Goal: Task Accomplishment & Management: Complete application form

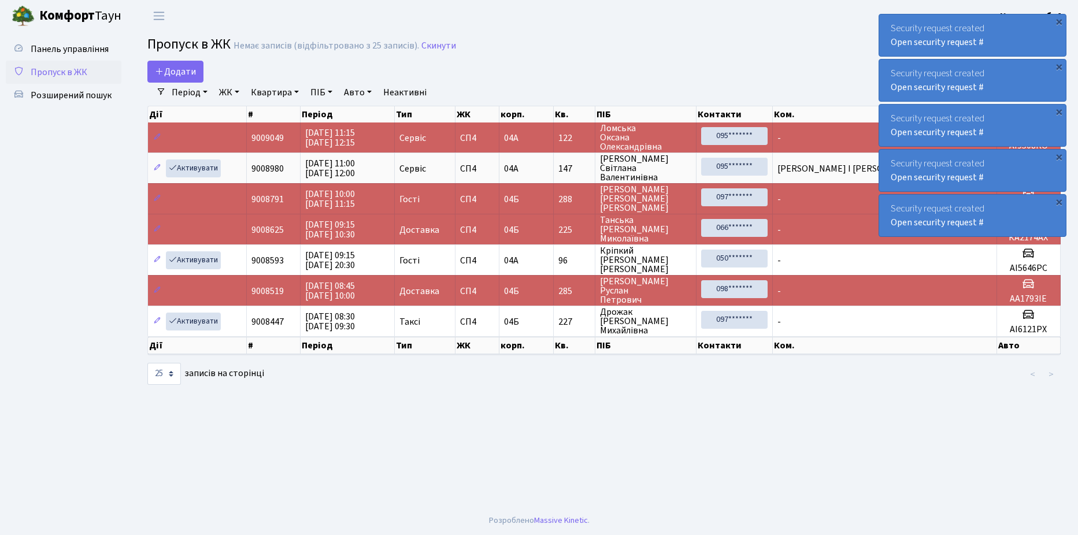
select select "25"
click at [181, 73] on span "Додати" at bounding box center [175, 71] width 41 height 13
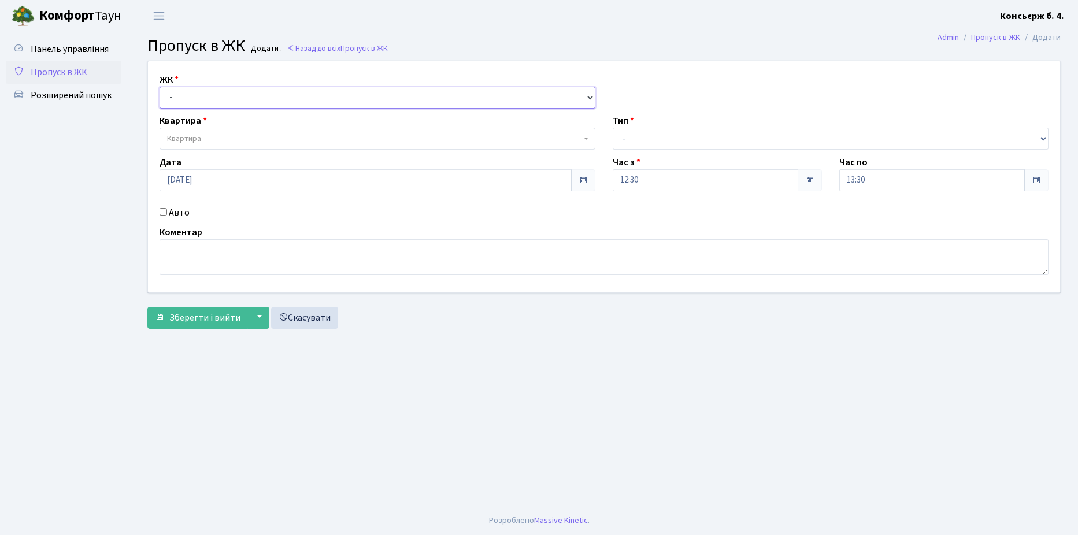
drag, startPoint x: 204, startPoint y: 101, endPoint x: 204, endPoint y: 109, distance: 8.1
click at [204, 101] on select "- СП4, Столичне шосе, 5" at bounding box center [378, 98] width 436 height 22
select select "325"
click at [160, 87] on select "- СП4, Столичне шосе, 5" at bounding box center [378, 98] width 436 height 22
select select
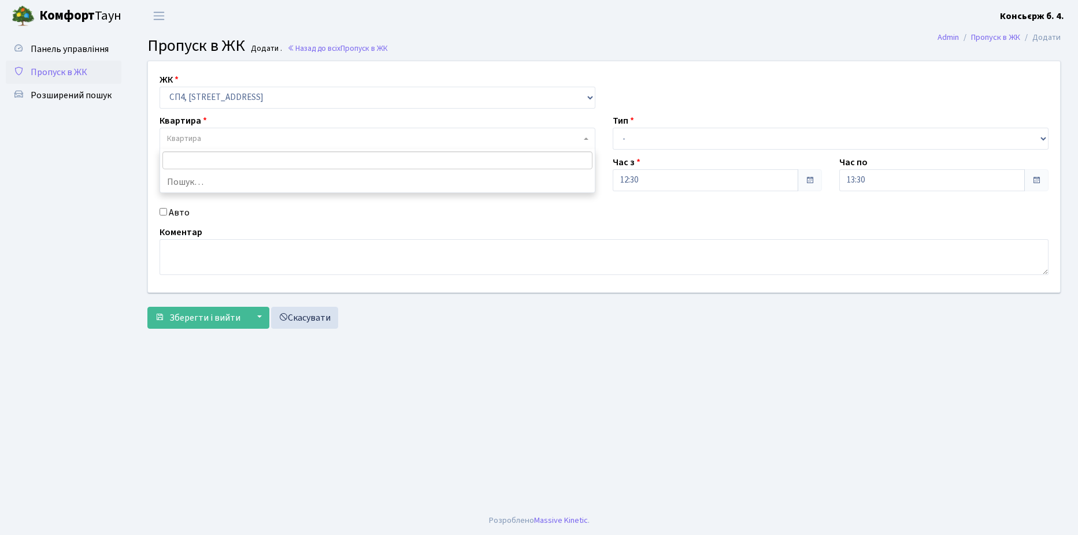
click at [209, 136] on span "Квартира" at bounding box center [374, 139] width 414 height 12
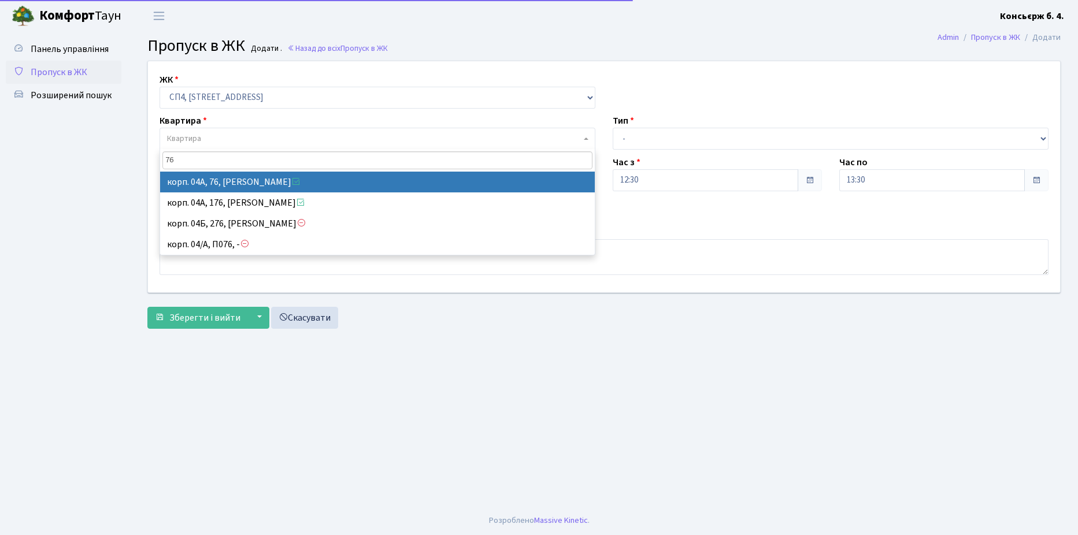
type input "76"
select select "21104"
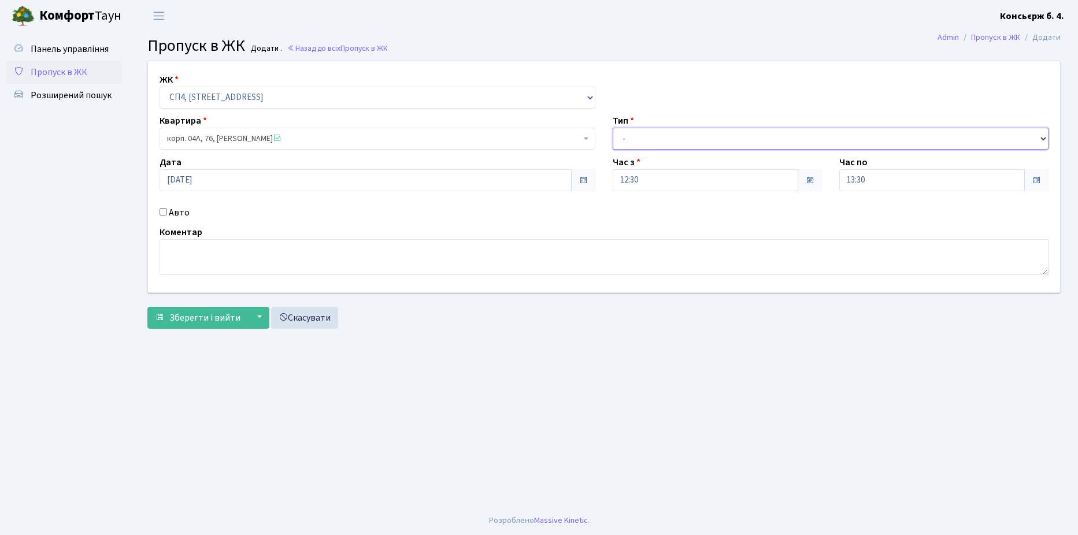
click at [703, 141] on select "- Доставка Таксі Гості Сервіс" at bounding box center [831, 139] width 436 height 22
select select "1"
click at [613, 128] on select "- Доставка Таксі Гості Сервіс" at bounding box center [831, 139] width 436 height 22
click at [162, 214] on input "Авто" at bounding box center [164, 212] width 8 height 8
checkbox input "true"
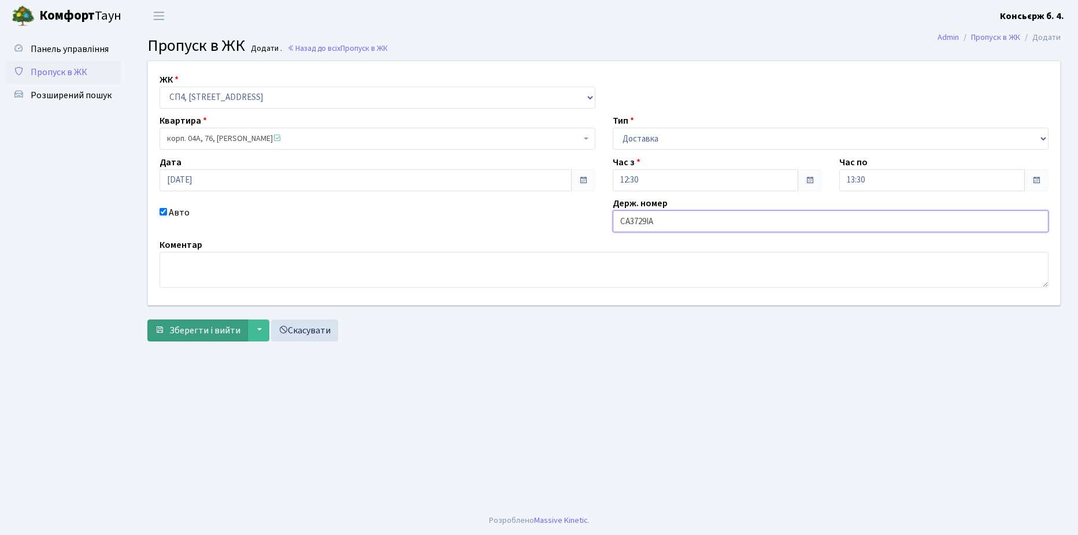
type input "CA3729IA"
click at [206, 331] on span "Зберегти і вийти" at bounding box center [204, 330] width 71 height 13
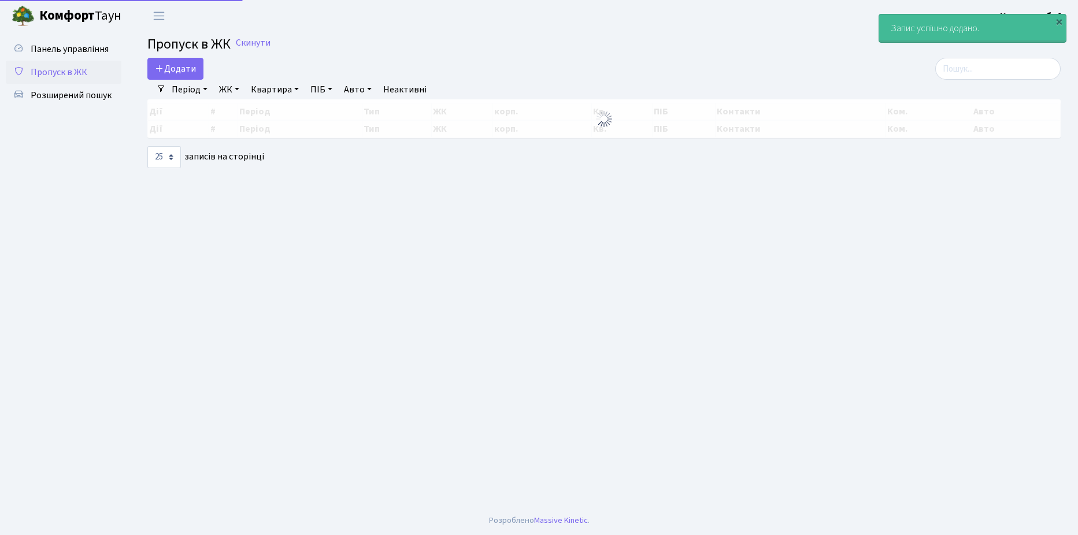
select select "25"
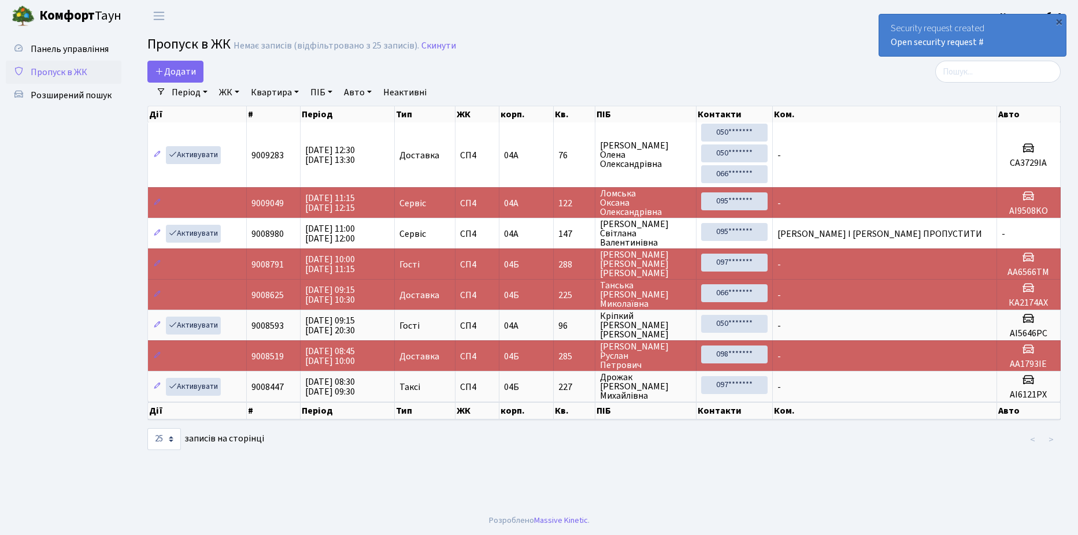
click at [53, 73] on span "Пропуск в ЖК" at bounding box center [59, 72] width 57 height 13
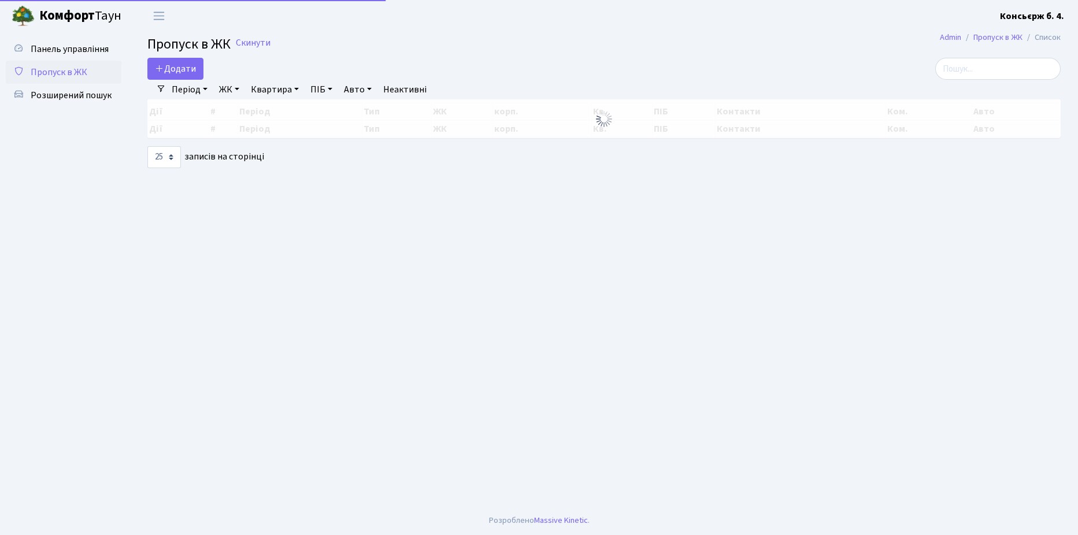
select select "25"
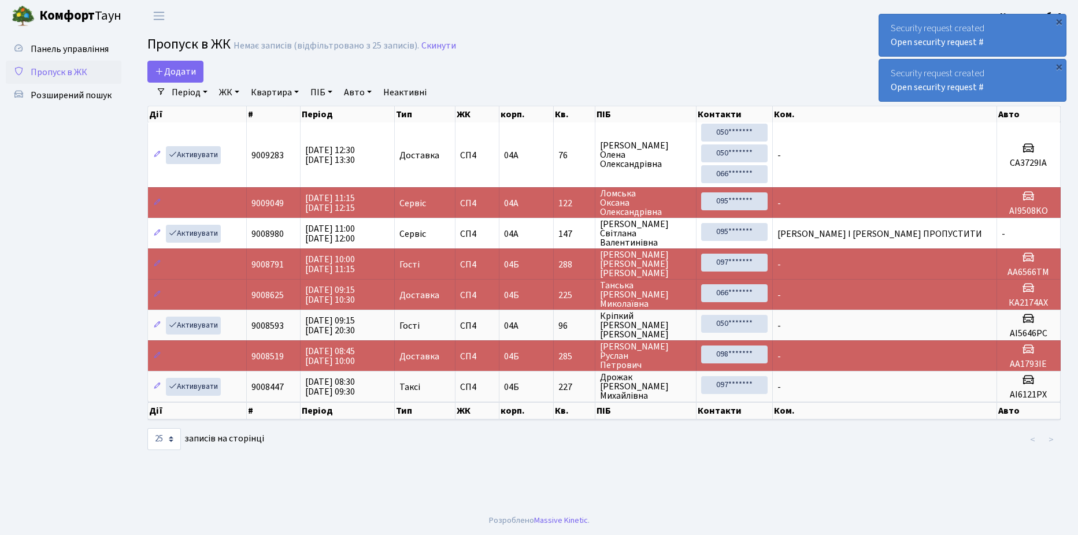
click at [71, 67] on span "Пропуск в ЖК" at bounding box center [59, 72] width 57 height 13
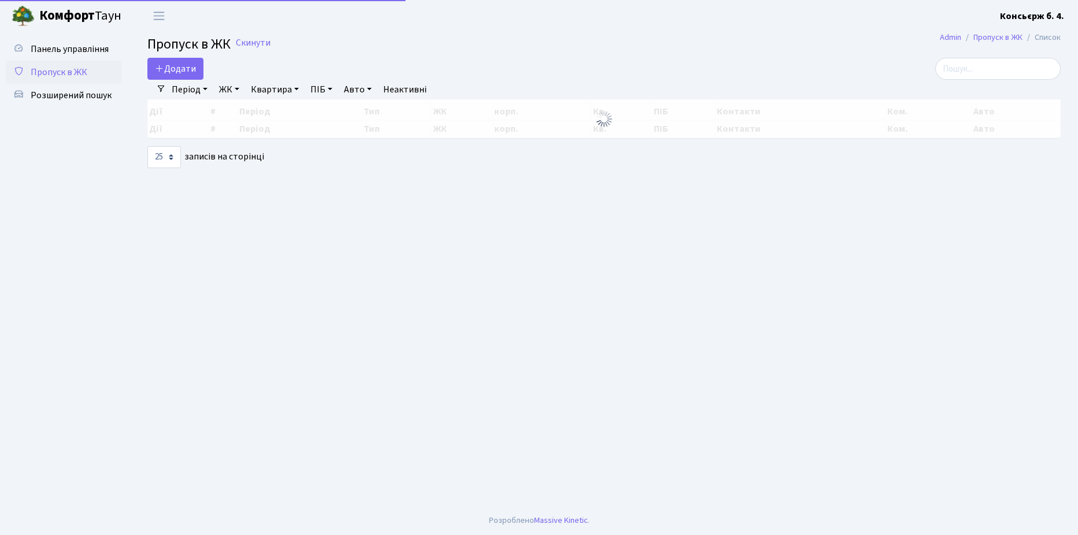
select select "25"
